Goal: Navigation & Orientation: Find specific page/section

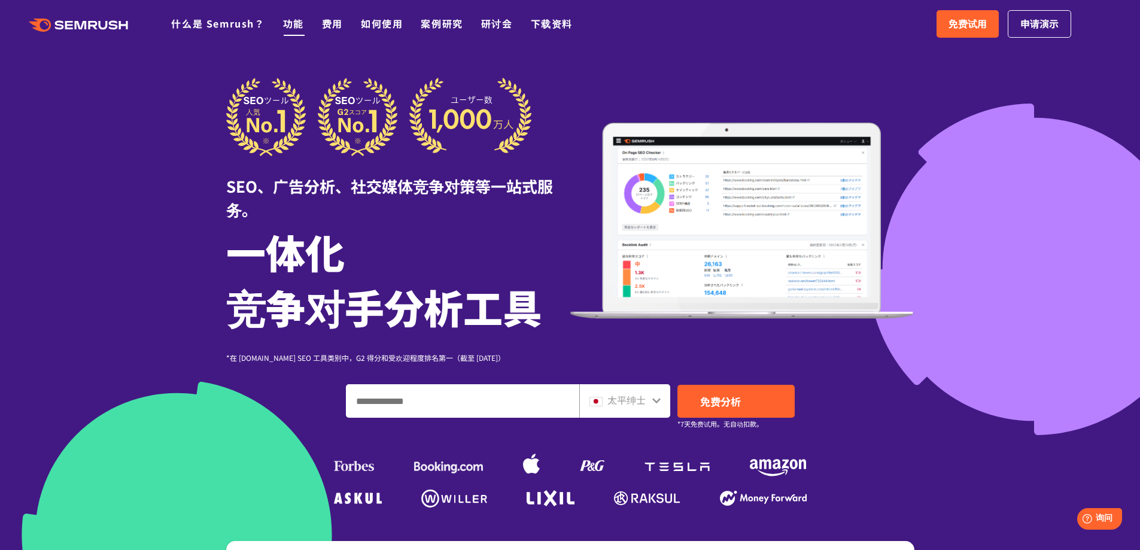
click at [286, 26] on font "功能" at bounding box center [293, 23] width 21 height 14
click at [484, 399] on input "输入域名、关键字或 URL" at bounding box center [463, 401] width 232 height 32
click at [444, 401] on input "输入域名、关键字或 URL" at bounding box center [463, 401] width 232 height 32
click at [648, 403] on div "太平绅士" at bounding box center [622, 401] width 65 height 16
click at [657, 398] on icon at bounding box center [657, 401] width 10 height 10
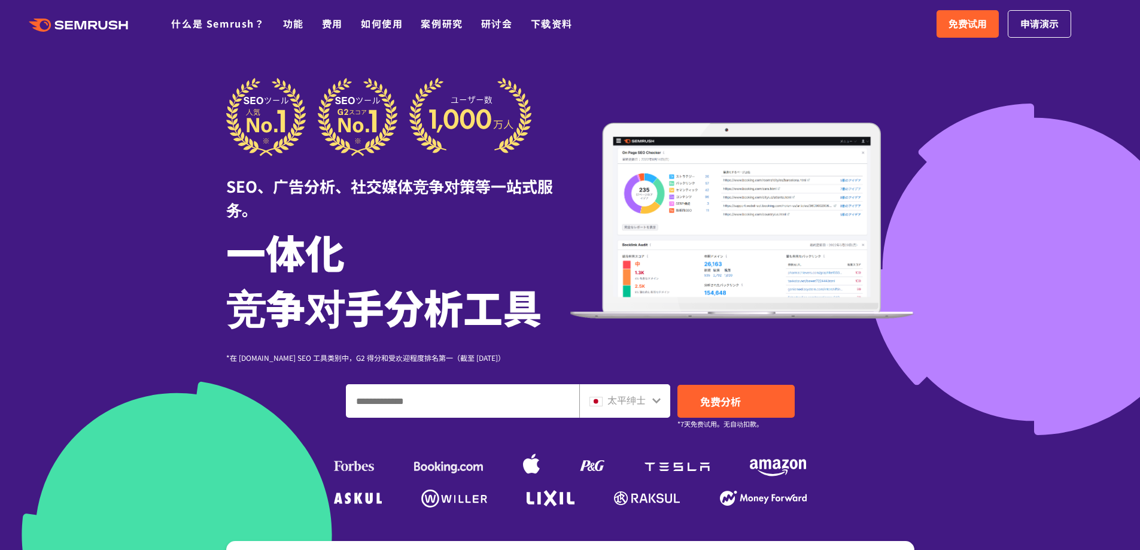
click at [654, 402] on icon at bounding box center [657, 401] width 10 height 10
click at [657, 402] on icon at bounding box center [656, 400] width 8 height 5
click at [657, 401] on icon at bounding box center [656, 400] width 8 height 5
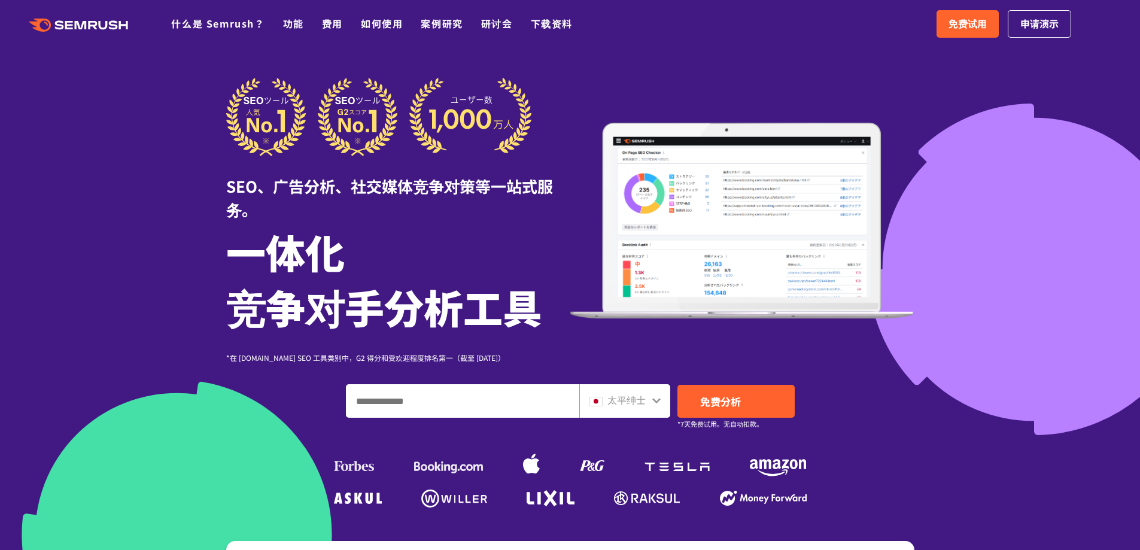
click at [657, 400] on icon at bounding box center [657, 401] width 10 height 10
click at [657, 399] on icon at bounding box center [657, 401] width 10 height 10
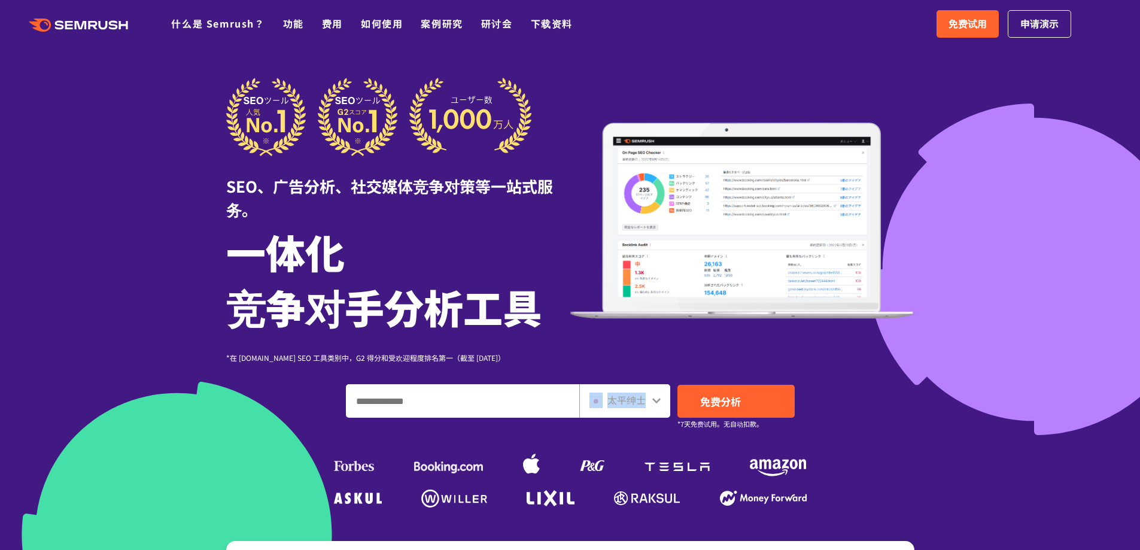
click at [658, 399] on icon at bounding box center [657, 401] width 10 height 10
click at [974, 446] on div at bounding box center [570, 345] width 1140 height 691
click at [655, 401] on icon at bounding box center [656, 400] width 8 height 5
click at [655, 402] on icon at bounding box center [656, 400] width 8 height 5
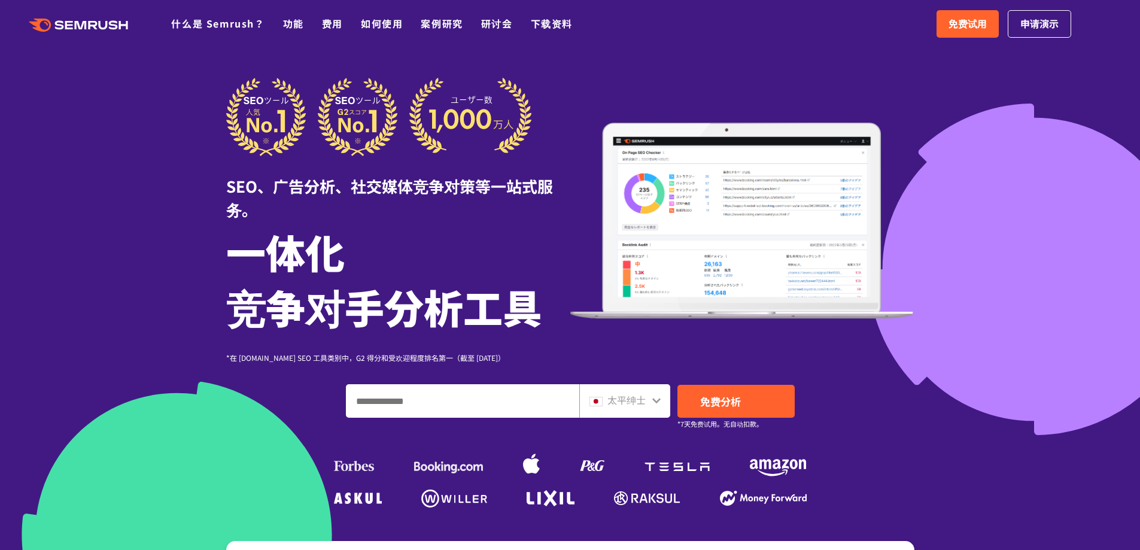
click at [655, 401] on icon at bounding box center [656, 400] width 8 height 5
click at [922, 455] on div "SEO、广告分析、社交媒体竞争对策等一站式服务。 一体化 竞争对手分析工具 *在 [DOMAIN_NAME] SEO 工具类别中，G2 得分和受欢迎程度排名第…" at bounding box center [570, 294] width 712 height 433
click at [661, 404] on icon at bounding box center [657, 401] width 10 height 10
click at [661, 403] on icon at bounding box center [657, 401] width 10 height 10
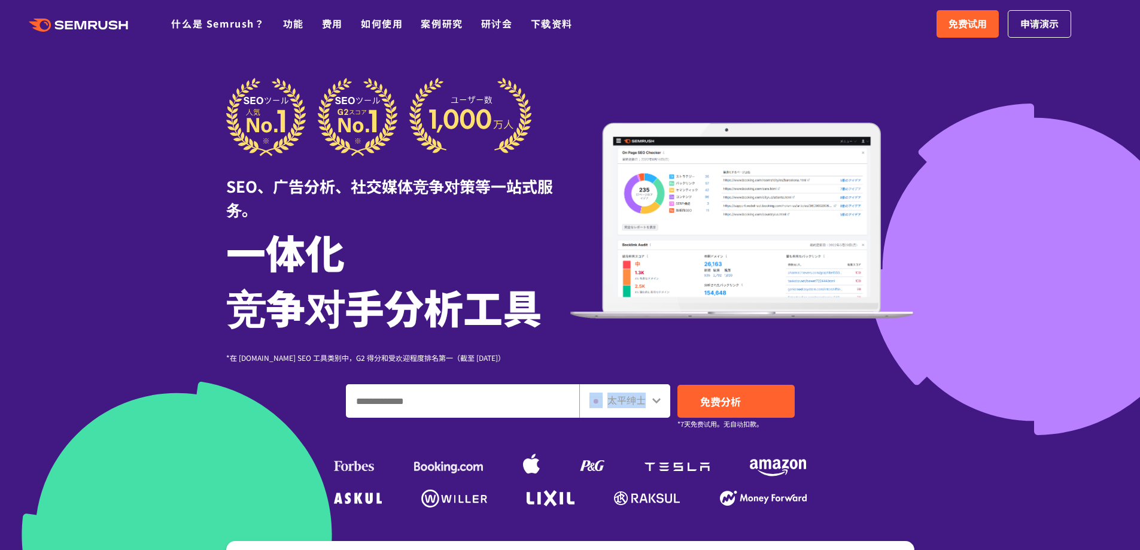
click at [661, 403] on icon at bounding box center [657, 401] width 10 height 10
click at [892, 443] on div "SEO、广告分析、社交媒体竞争对策等一站式服务。 一体化 竞争对手分析工具 *在 [DOMAIN_NAME] SEO 工具类别中，G2 得分和受欢迎程度排名第…" at bounding box center [570, 294] width 688 height 433
click at [655, 399] on icon at bounding box center [657, 401] width 10 height 10
drag, startPoint x: 1029, startPoint y: 400, endPoint x: 1023, endPoint y: 402, distance: 6.1
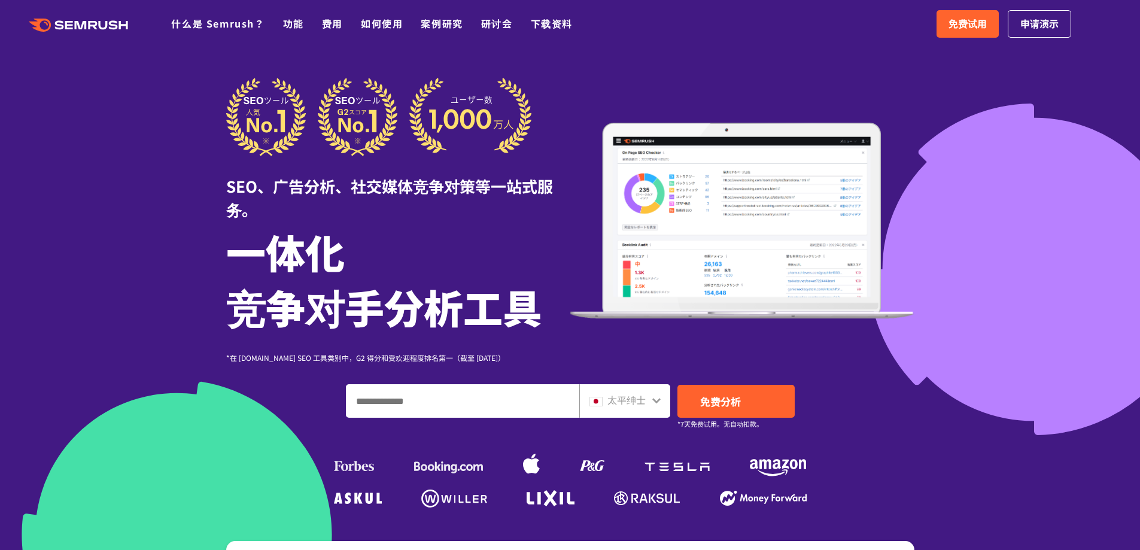
click at [1028, 400] on div at bounding box center [570, 345] width 1140 height 691
click at [661, 403] on div "太平绅士" at bounding box center [624, 401] width 91 height 34
drag, startPoint x: 931, startPoint y: 431, endPoint x: 854, endPoint y: 424, distance: 77.5
click at [930, 431] on div at bounding box center [570, 345] width 1140 height 691
click at [658, 399] on icon at bounding box center [657, 401] width 10 height 10
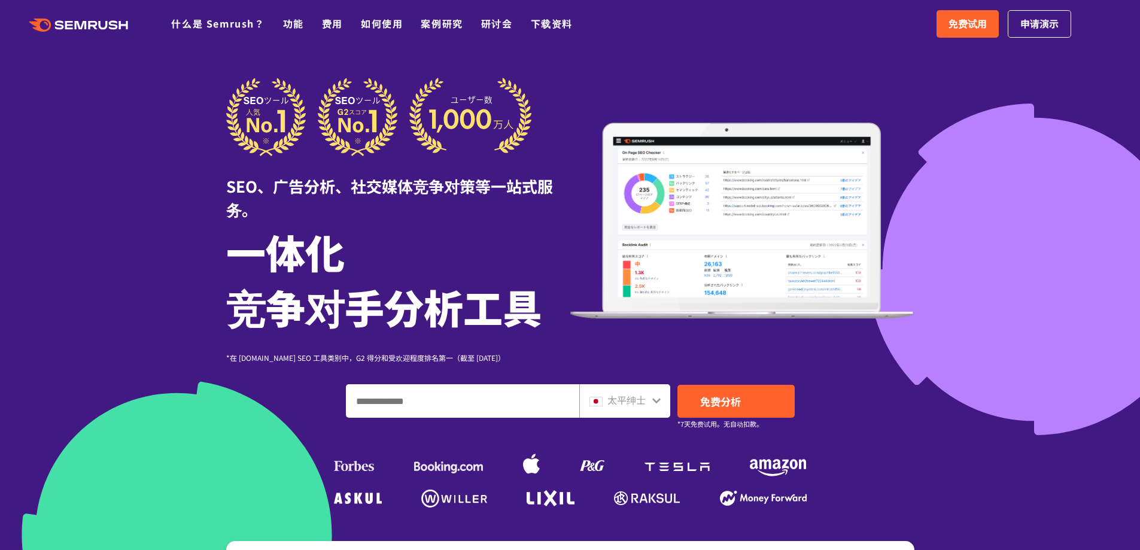
click at [831, 425] on div "SEO、广告分析、社交媒体竞争对策等一站式服务。 一体化 竞争对手分析工具 *在 [DOMAIN_NAME] SEO 工具类别中，G2 得分和受欢迎程度排名第…" at bounding box center [570, 294] width 688 height 433
click at [659, 400] on icon at bounding box center [656, 400] width 8 height 5
drag, startPoint x: 856, startPoint y: 394, endPoint x: 789, endPoint y: 399, distance: 67.3
click at [855, 394] on div "太平绅士 免费分析 *7天免费试用。无自动扣款。" at bounding box center [570, 401] width 688 height 34
click at [658, 399] on icon at bounding box center [657, 401] width 10 height 10
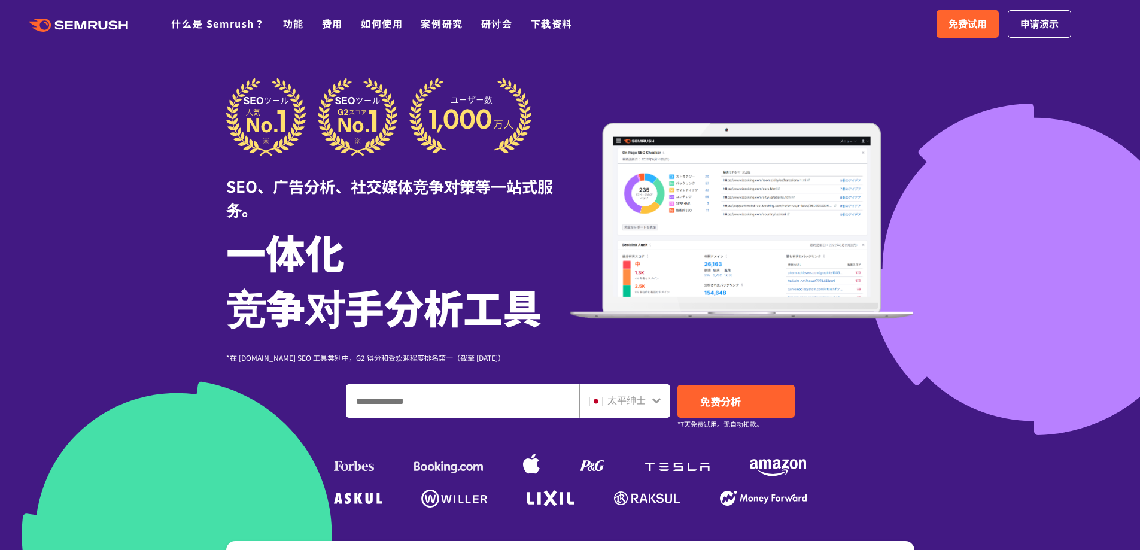
click at [655, 398] on icon at bounding box center [657, 401] width 10 height 10
click at [815, 44] on header ".cls-1 {fill: #fff;} .cls {fill: #FF642D;} .cls {fill: #FF642D;} .cls {fill: #F…" at bounding box center [570, 24] width 1140 height 48
